Goal: Task Accomplishment & Management: Use online tool/utility

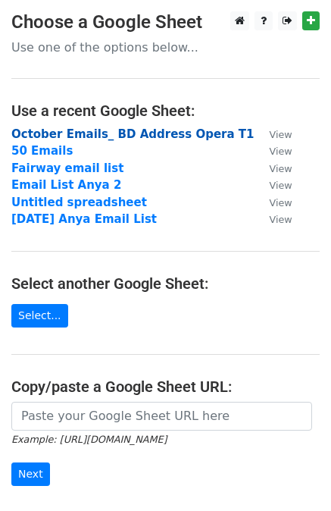
click at [67, 128] on strong "October Emails_ BD Address Opera T1" at bounding box center [132, 134] width 243 height 14
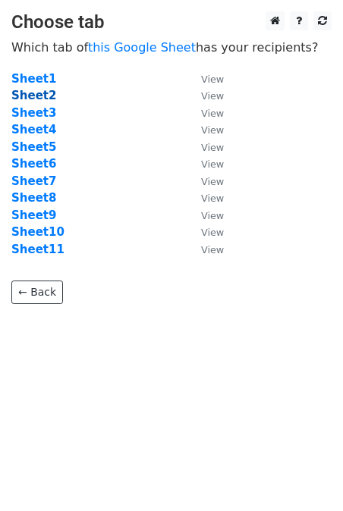
click at [38, 91] on strong "Sheet2" at bounding box center [33, 96] width 45 height 14
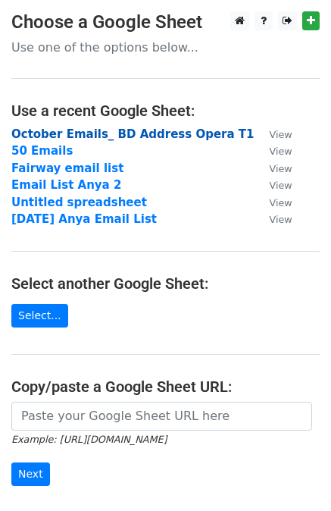
click at [98, 134] on strong "October Emails_ BD Address Opera T1" at bounding box center [132, 134] width 243 height 14
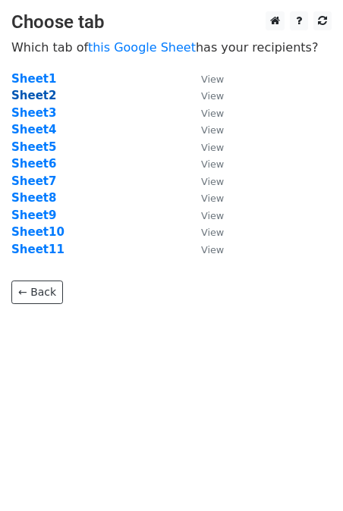
click at [33, 95] on strong "Sheet2" at bounding box center [33, 96] width 45 height 14
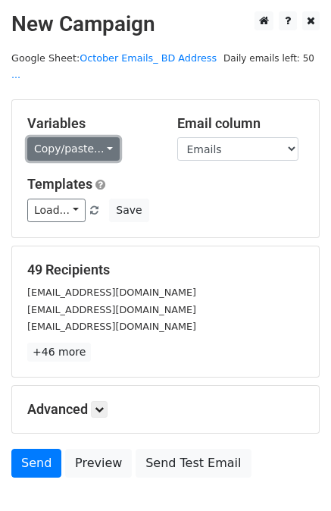
click at [76, 138] on link "Copy/paste..." at bounding box center [73, 149] width 93 height 24
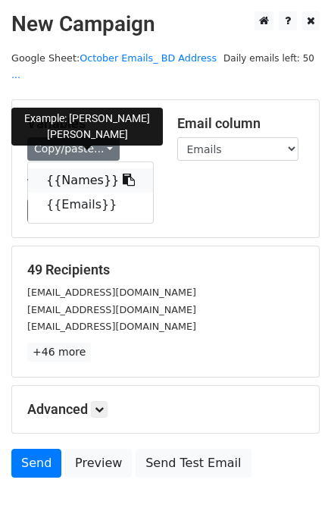
click at [123, 174] on icon at bounding box center [129, 180] width 12 height 12
